Goal: Register for event/course

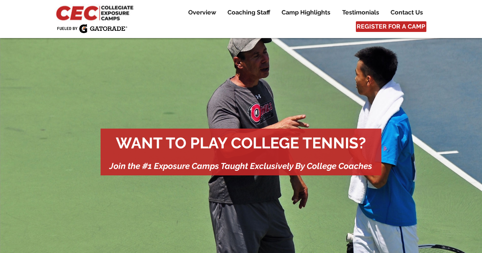
scroll to position [425, 0]
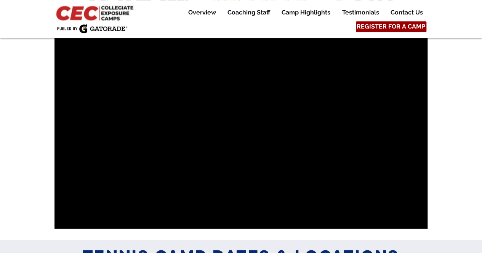
click at [387, 25] on span "REGISTER FOR A CAMP" at bounding box center [390, 26] width 69 height 8
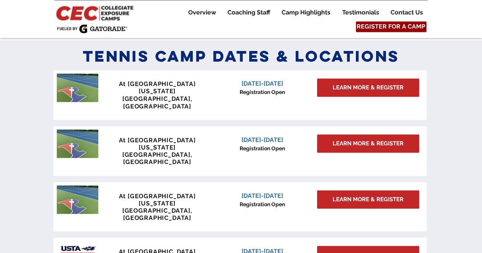
scroll to position [627, 0]
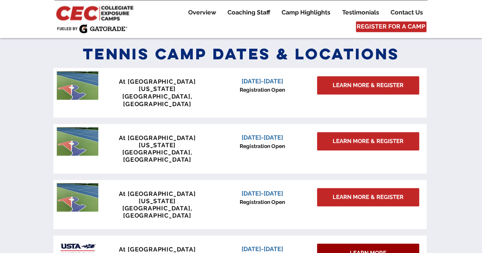
click at [365, 249] on span "LEARN MORE" at bounding box center [368, 253] width 37 height 8
click at [352, 249] on span "LEARN MORE" at bounding box center [368, 253] width 37 height 8
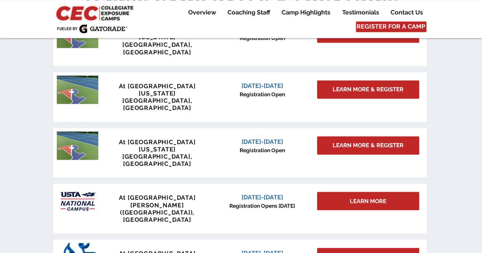
scroll to position [674, 0]
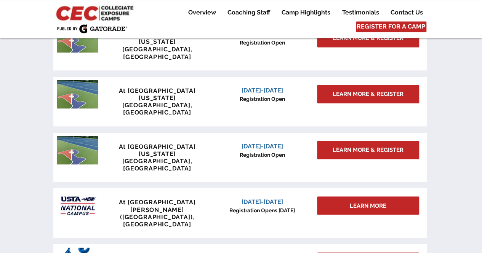
click at [74, 192] on img "main content" at bounding box center [78, 206] width 42 height 29
click at [183, 188] on div "main content" at bounding box center [239, 213] width 373 height 50
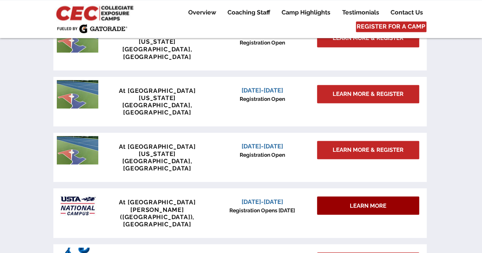
click at [380, 202] on span "LEARN MORE" at bounding box center [368, 206] width 37 height 8
click at [378, 202] on span "LEARN MORE" at bounding box center [368, 206] width 37 height 8
click at [366, 202] on span "LEARN MORE" at bounding box center [368, 206] width 37 height 8
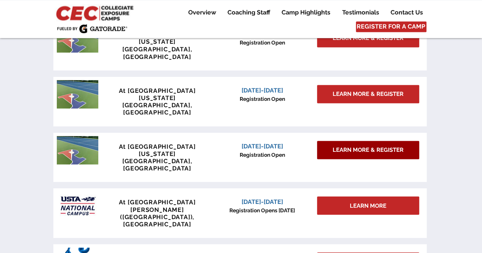
click at [371, 146] on span "LEARN MORE & REGISTER" at bounding box center [367, 150] width 71 height 8
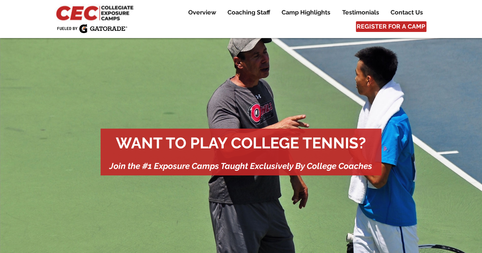
click at [388, 27] on span "REGISTER FOR A CAMP" at bounding box center [390, 26] width 69 height 8
click at [393, 24] on span "REGISTER FOR A CAMP" at bounding box center [390, 26] width 69 height 8
click at [388, 29] on span "REGISTER FOR A CAMP" at bounding box center [390, 26] width 69 height 8
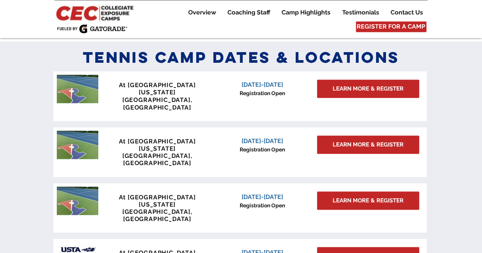
scroll to position [627, 0]
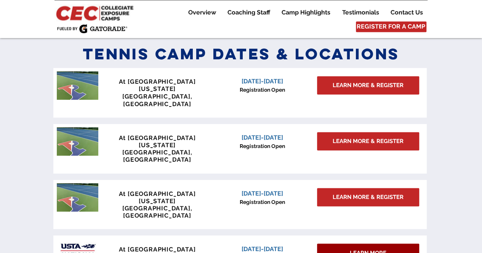
click at [369, 249] on span "LEARN MORE" at bounding box center [368, 253] width 37 height 8
click at [354, 249] on span "LEARN MORE" at bounding box center [368, 253] width 37 height 8
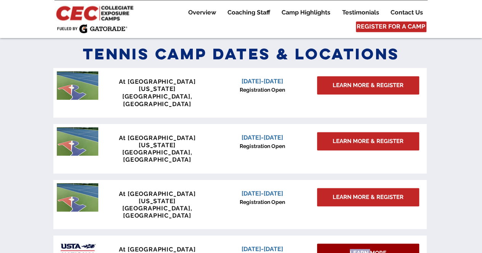
click at [354, 249] on span "LEARN MORE" at bounding box center [368, 253] width 37 height 8
click at [69, 239] on img "main content" at bounding box center [78, 253] width 42 height 29
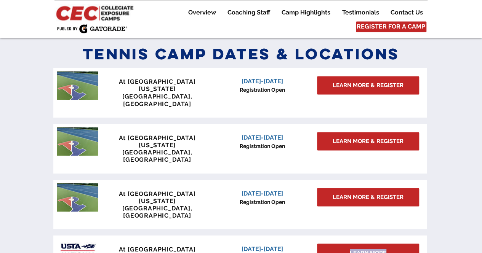
click at [69, 239] on img "main content" at bounding box center [78, 253] width 42 height 29
click at [264, 245] on span "December 6-7, 2025" at bounding box center [262, 248] width 42 height 7
